Goal: Information Seeking & Learning: Learn about a topic

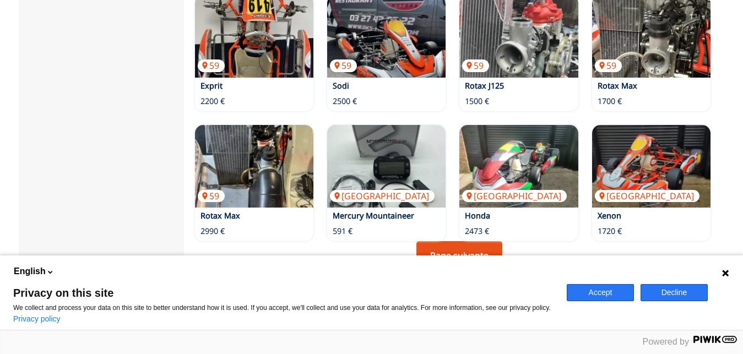
scroll to position [731, 0]
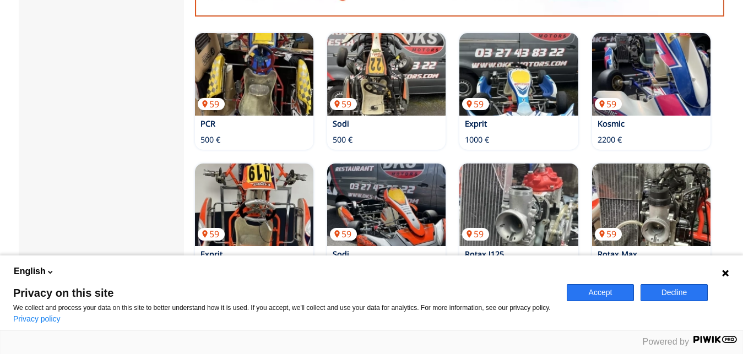
click at [586, 289] on button "Accept" at bounding box center [600, 292] width 67 height 17
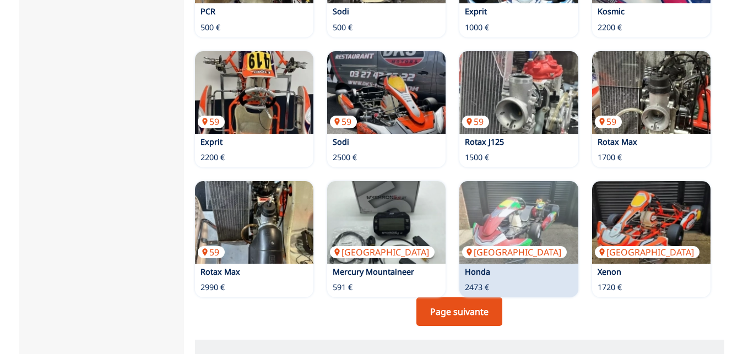
scroll to position [787, 0]
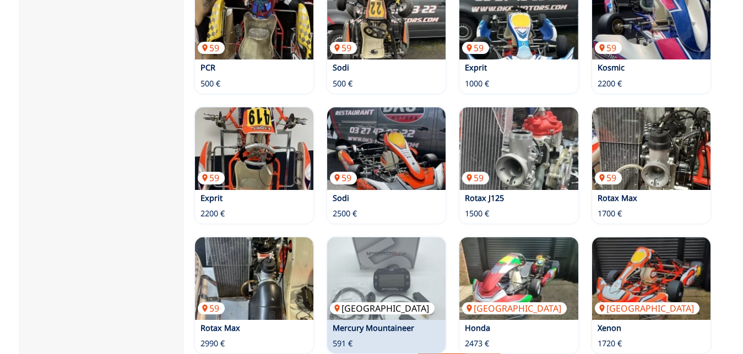
click at [414, 265] on img at bounding box center [386, 278] width 118 height 83
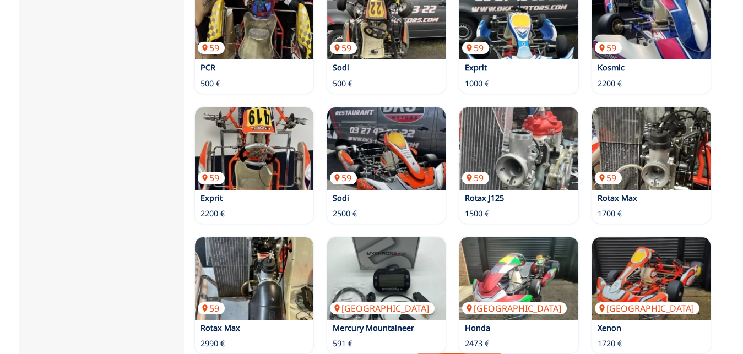
scroll to position [787, 0]
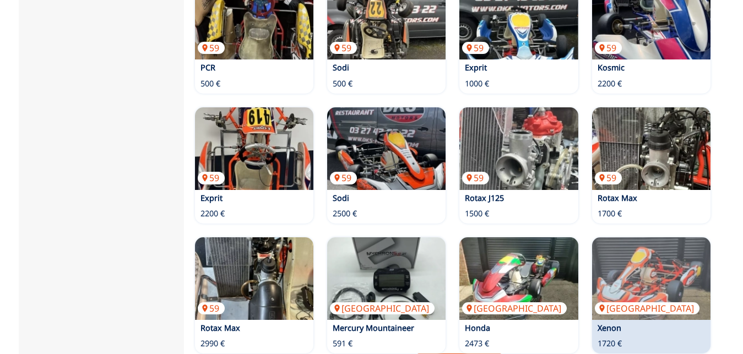
click at [626, 323] on p "Xenon" at bounding box center [650, 328] width 116 height 11
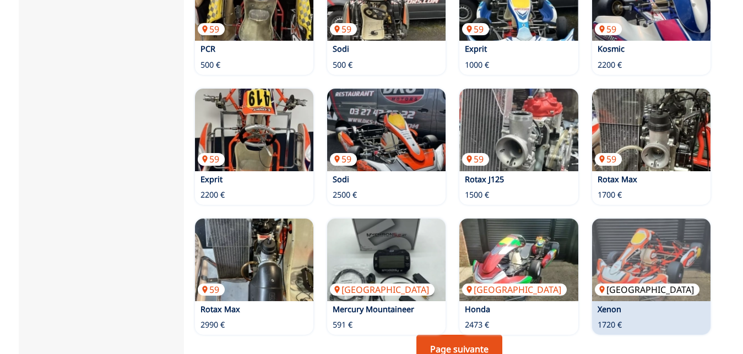
click at [675, 219] on img at bounding box center [651, 260] width 118 height 83
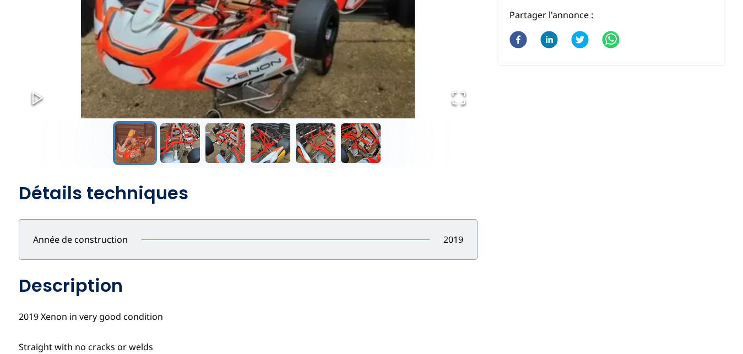
scroll to position [281, 0]
